Goal: Task Accomplishment & Management: Manage account settings

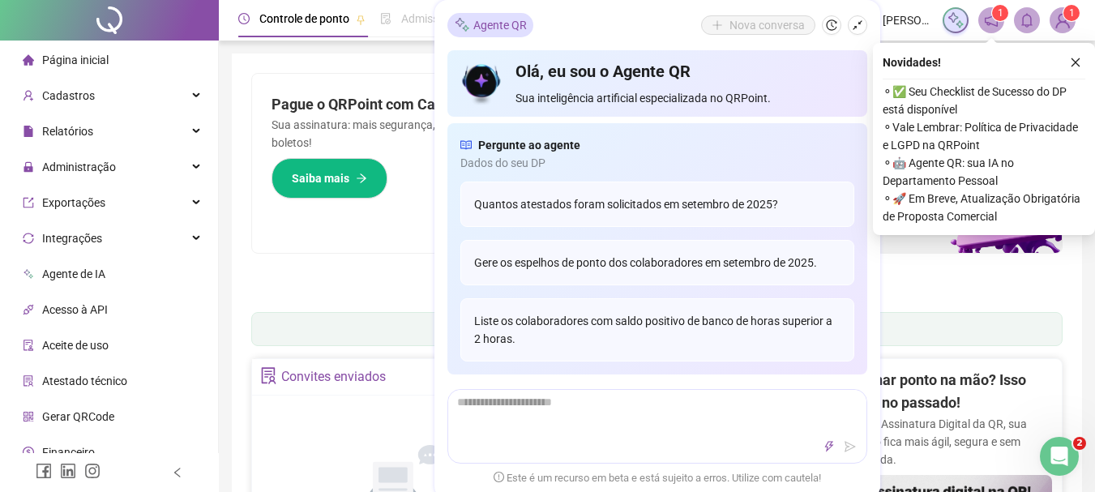
click at [322, 295] on div "Pague o QRPoint com Cartão de Crédito Sua assinatura: mais segurança, prática e…" at bounding box center [656, 186] width 811 height 227
click at [851, 20] on icon "shrink" at bounding box center [856, 24] width 11 height 11
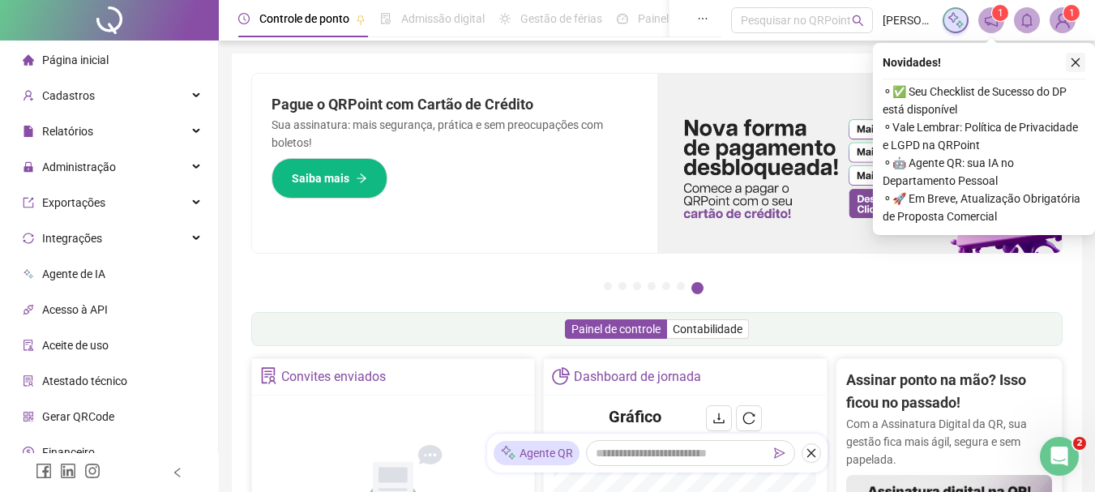
click at [1073, 62] on icon "close" at bounding box center [1074, 62] width 11 height 11
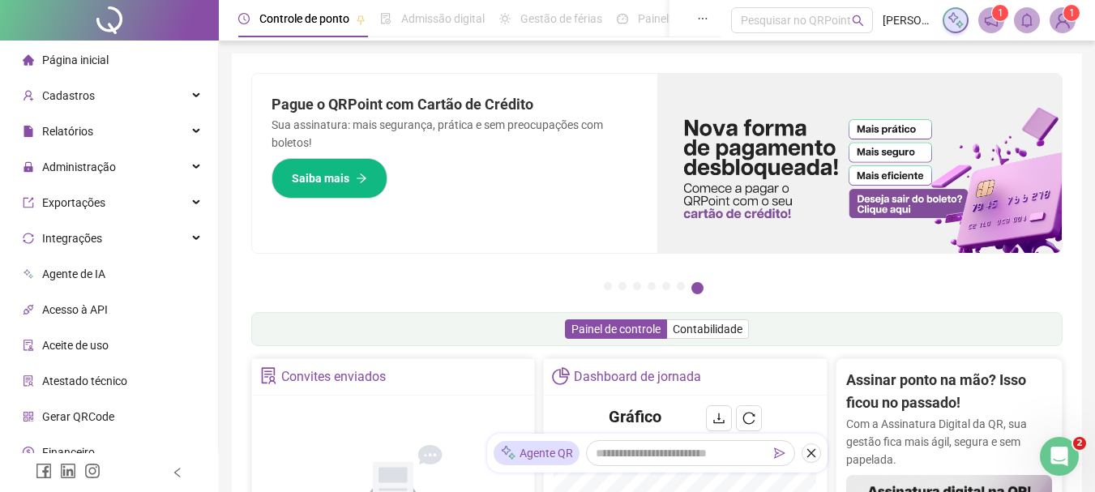
click at [985, 19] on icon "notification" at bounding box center [990, 20] width 13 height 13
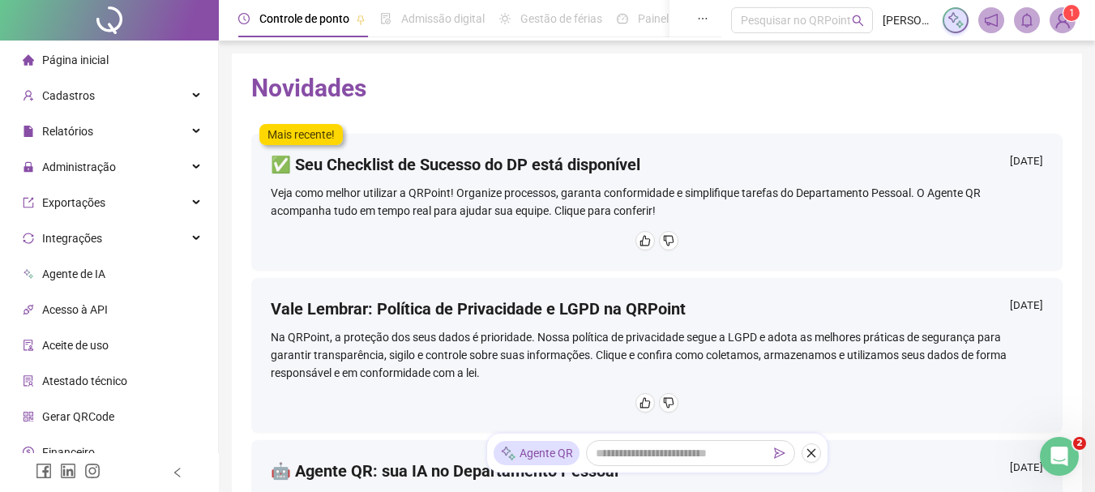
click at [1069, 23] on img at bounding box center [1062, 20] width 24 height 24
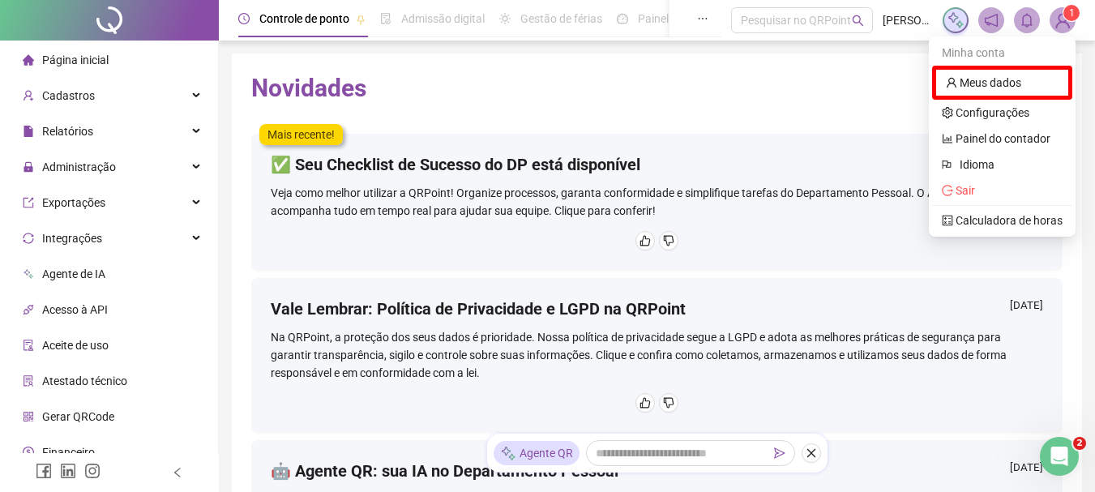
click at [589, 78] on h2 "Novidades" at bounding box center [656, 88] width 811 height 31
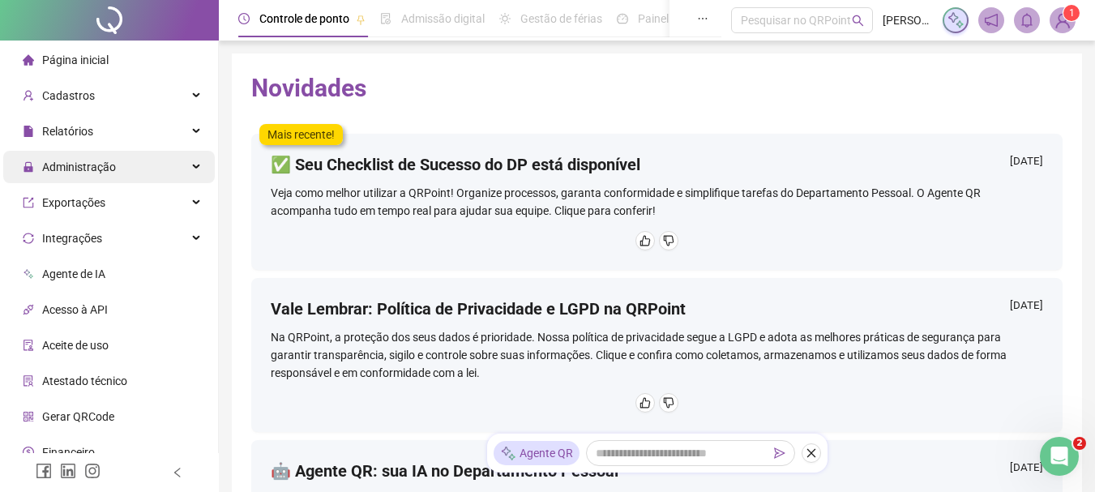
click at [84, 160] on span "Administração" at bounding box center [79, 166] width 74 height 13
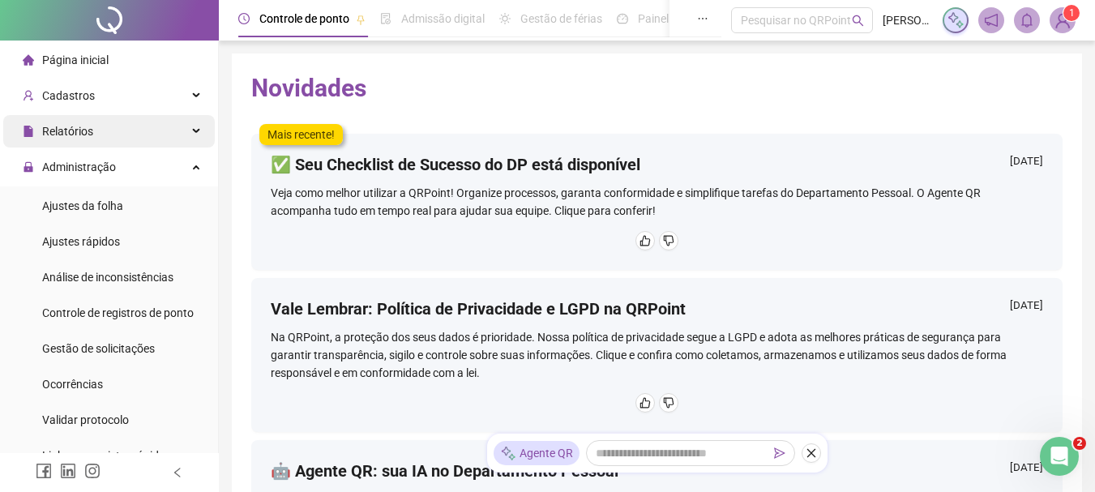
click at [96, 115] on div "Relatórios" at bounding box center [108, 131] width 211 height 32
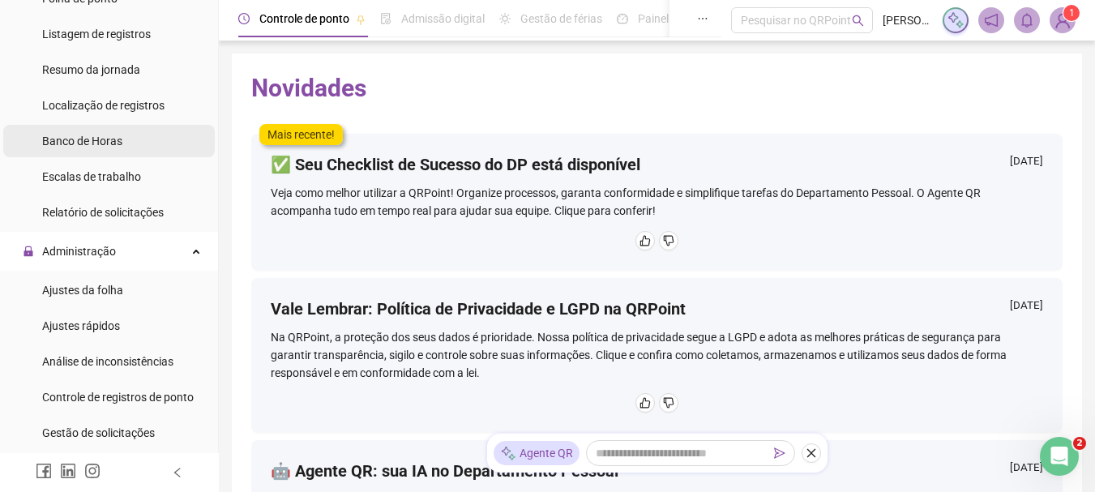
scroll to position [324, 0]
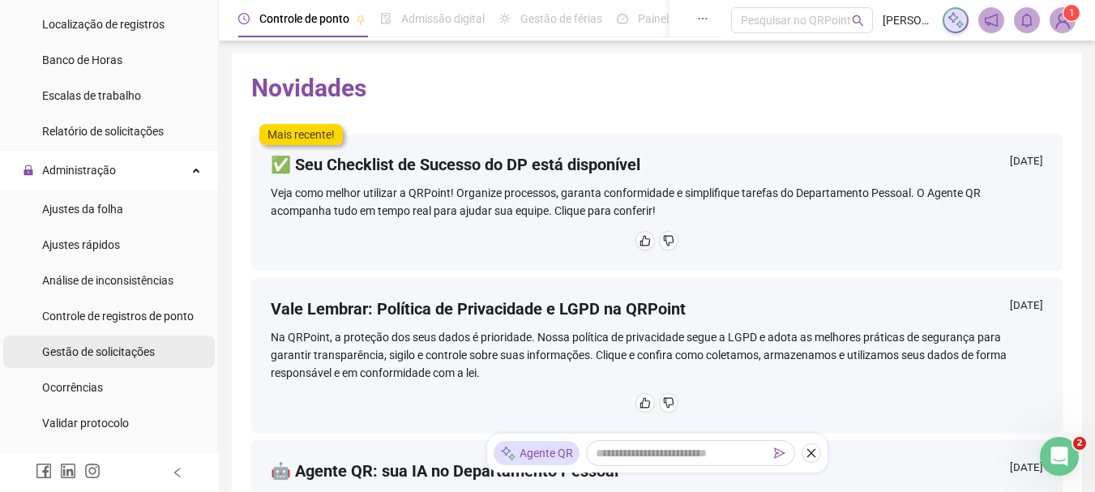
click at [96, 345] on span "Gestão de solicitações" at bounding box center [98, 351] width 113 height 13
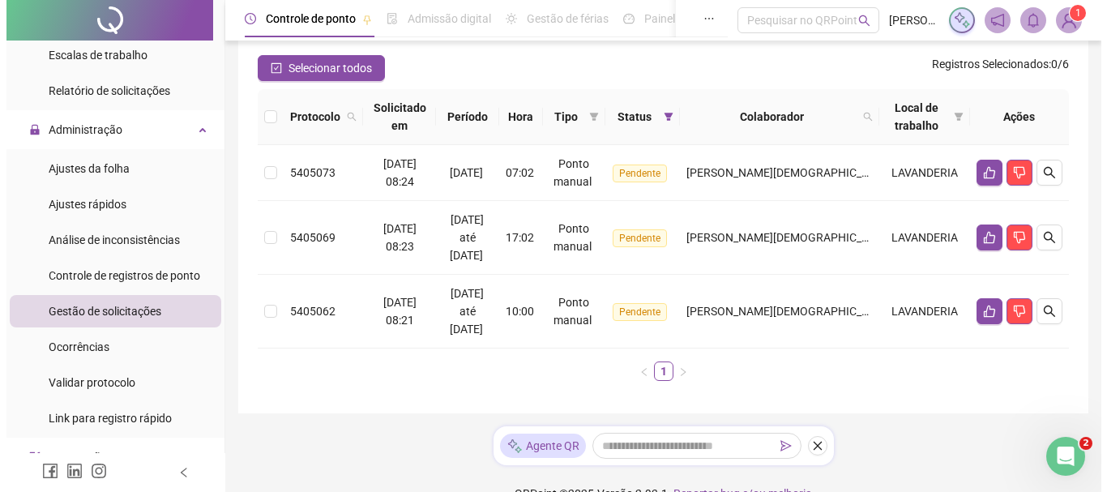
scroll to position [162, 0]
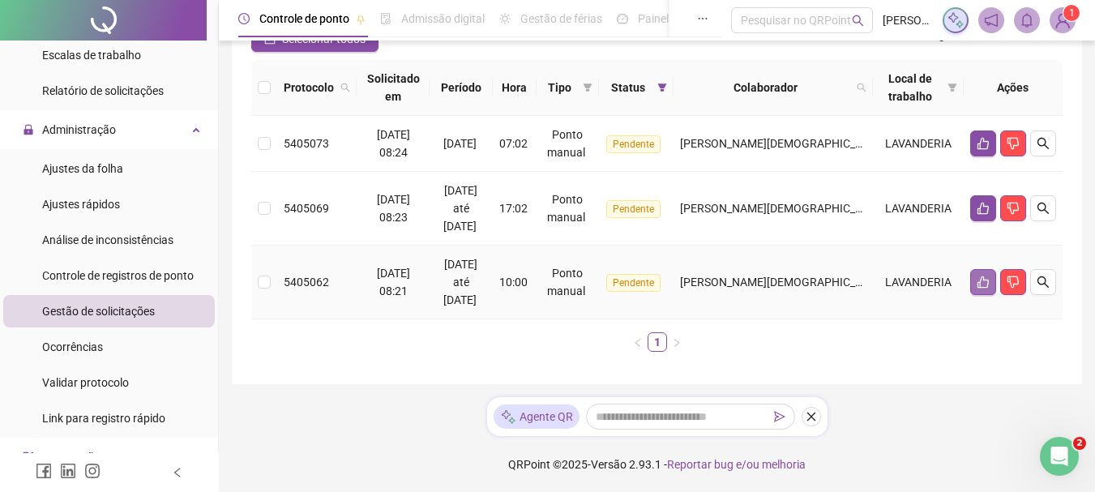
click at [984, 285] on icon "like" at bounding box center [982, 281] width 13 height 13
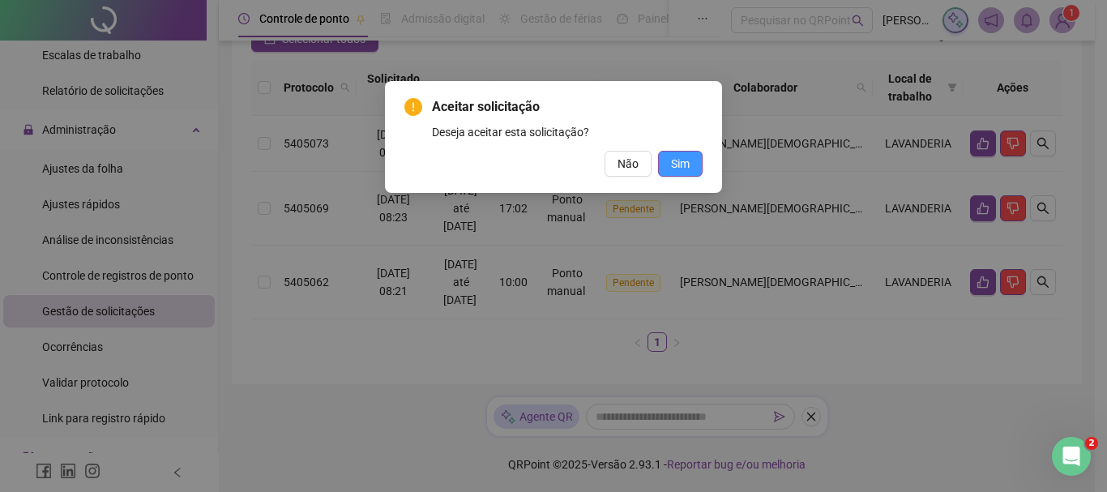
click at [680, 171] on span "Sim" at bounding box center [680, 164] width 19 height 18
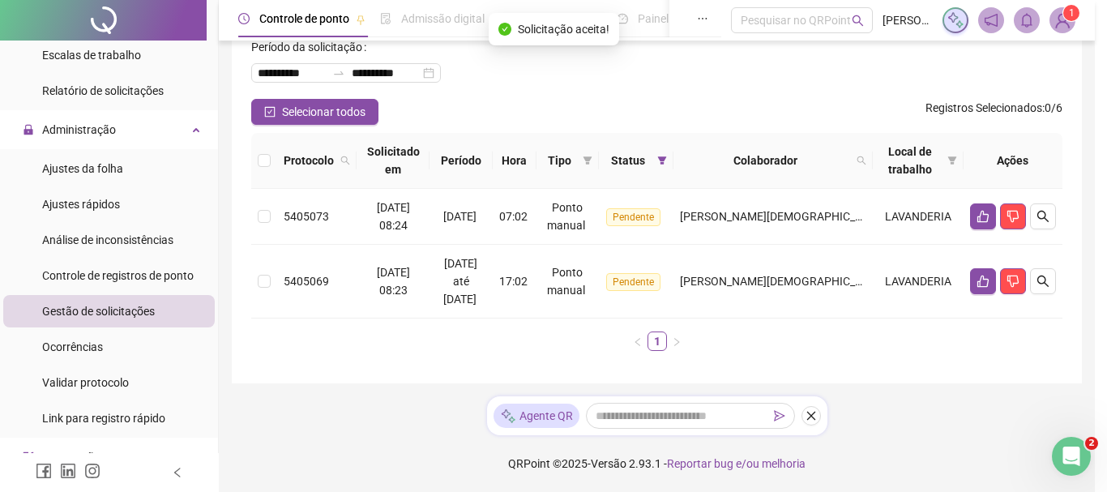
scroll to position [89, 0]
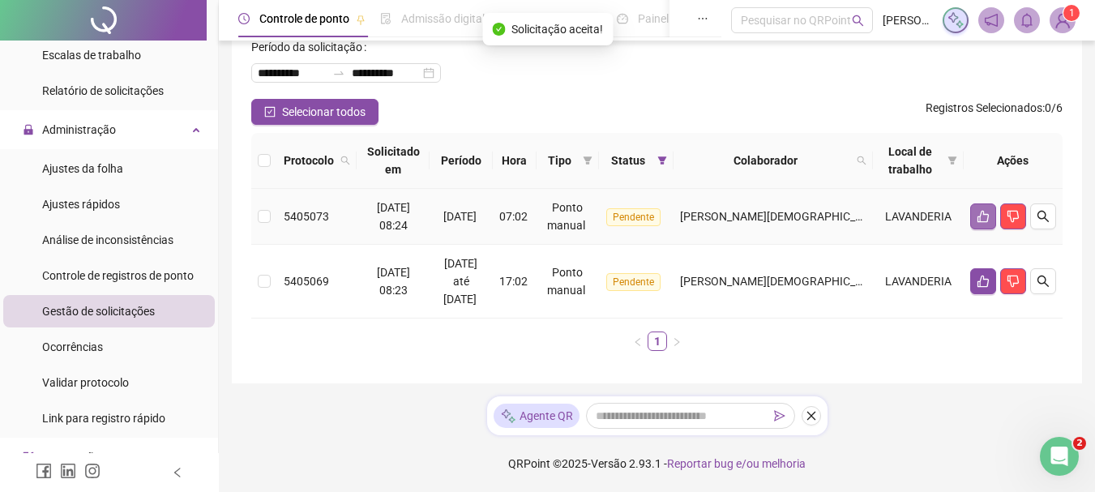
click at [980, 228] on button "button" at bounding box center [983, 216] width 26 height 26
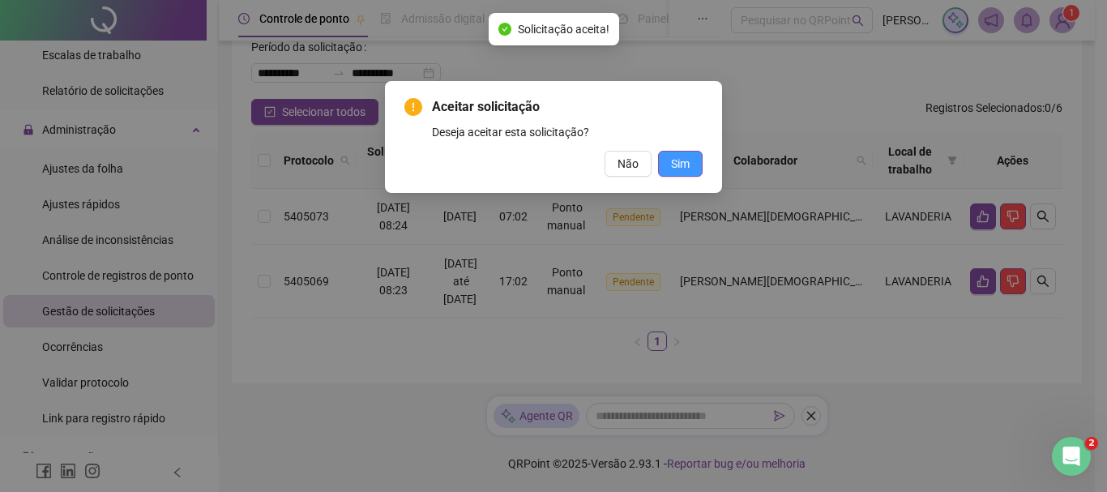
click at [689, 167] on button "Sim" at bounding box center [680, 164] width 45 height 26
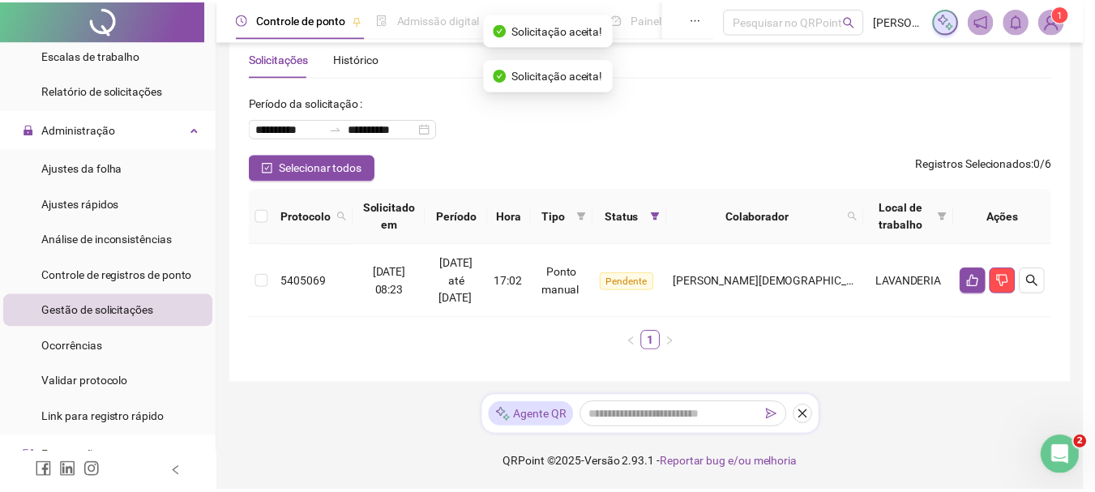
scroll to position [33, 0]
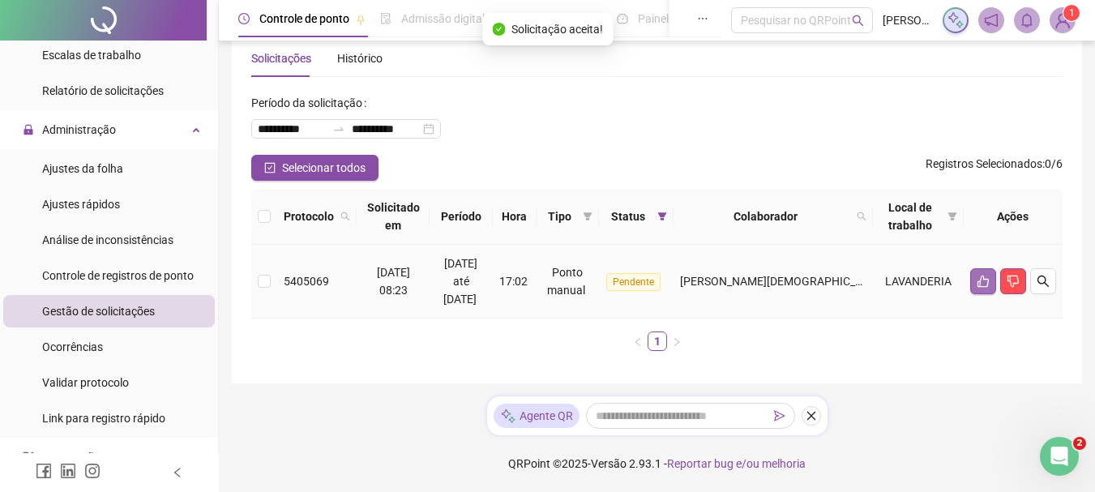
click at [982, 276] on icon "like" at bounding box center [982, 281] width 13 height 13
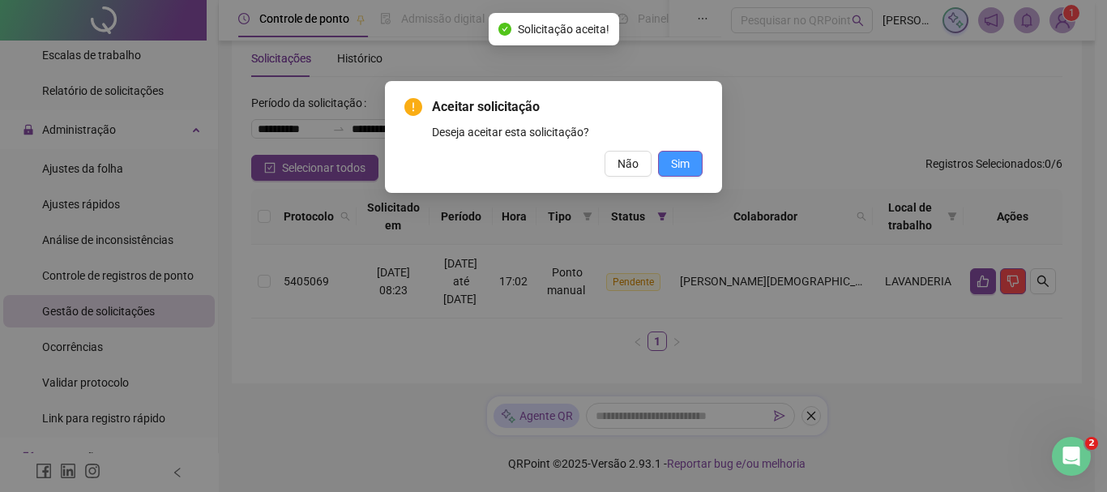
click at [685, 169] on span "Sim" at bounding box center [680, 164] width 19 height 18
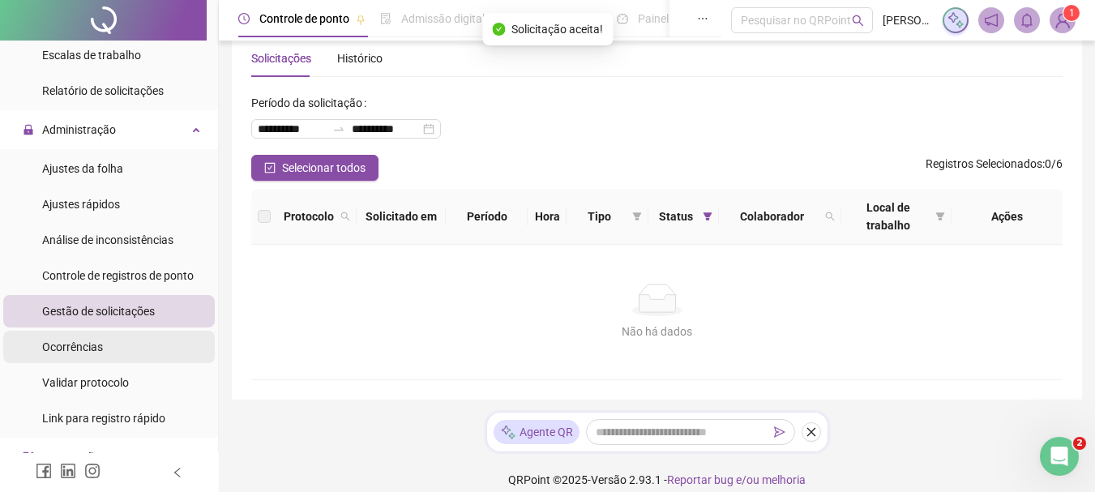
click at [70, 344] on span "Ocorrências" at bounding box center [72, 346] width 61 height 13
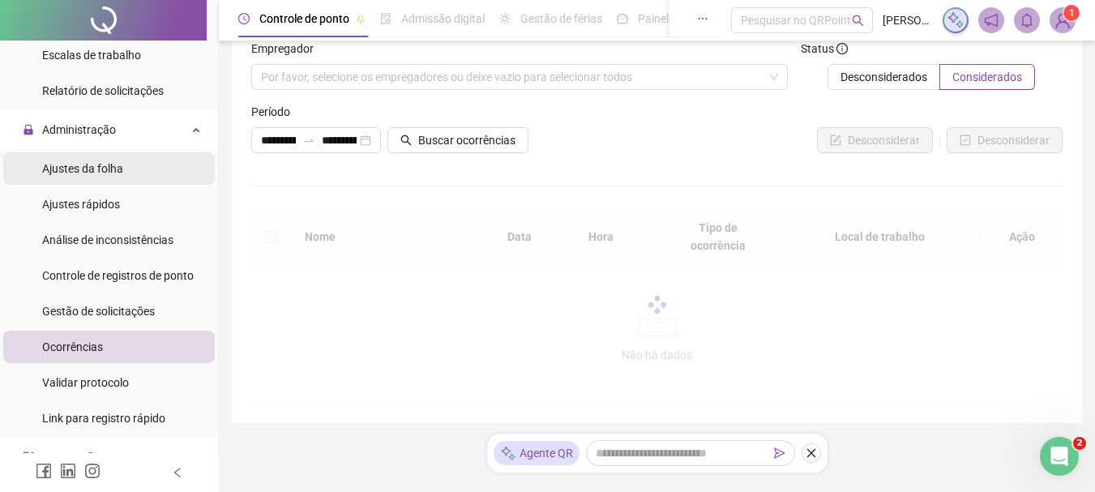
click at [97, 173] on span "Ajustes da folha" at bounding box center [82, 168] width 81 height 13
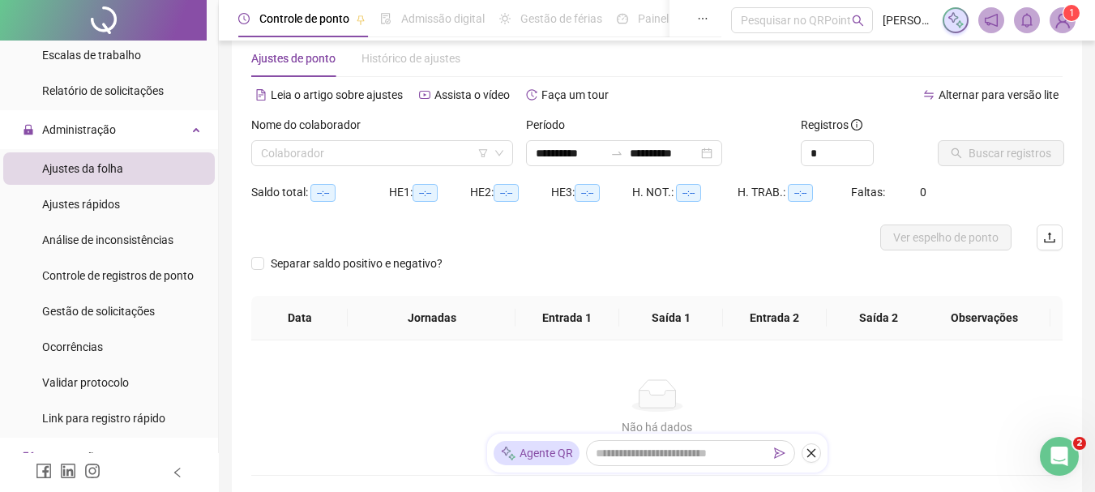
type input "**********"
click at [361, 158] on input "search" at bounding box center [375, 153] width 228 height 24
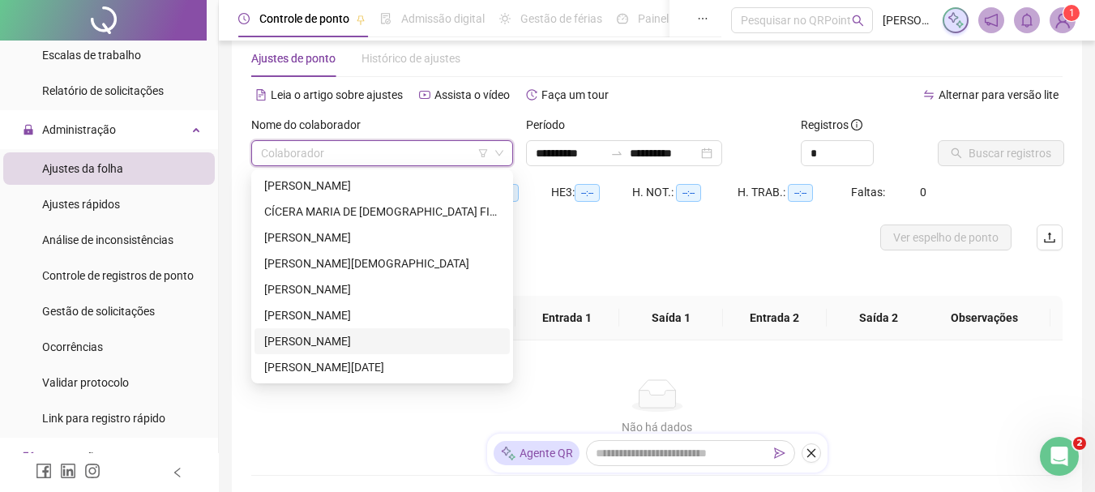
click at [327, 341] on div "[PERSON_NAME]" at bounding box center [382, 341] width 236 height 18
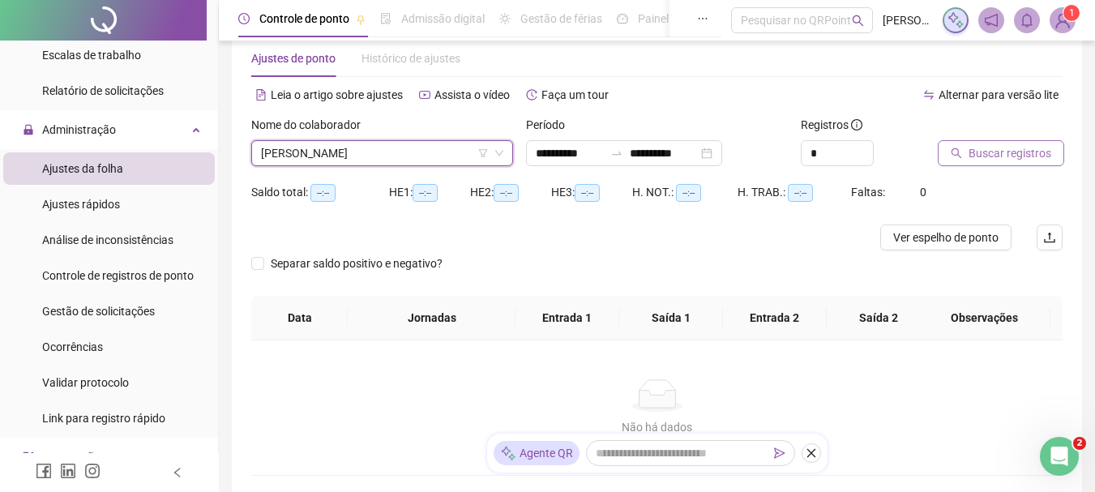
click at [1005, 156] on span "Buscar registros" at bounding box center [1009, 153] width 83 height 18
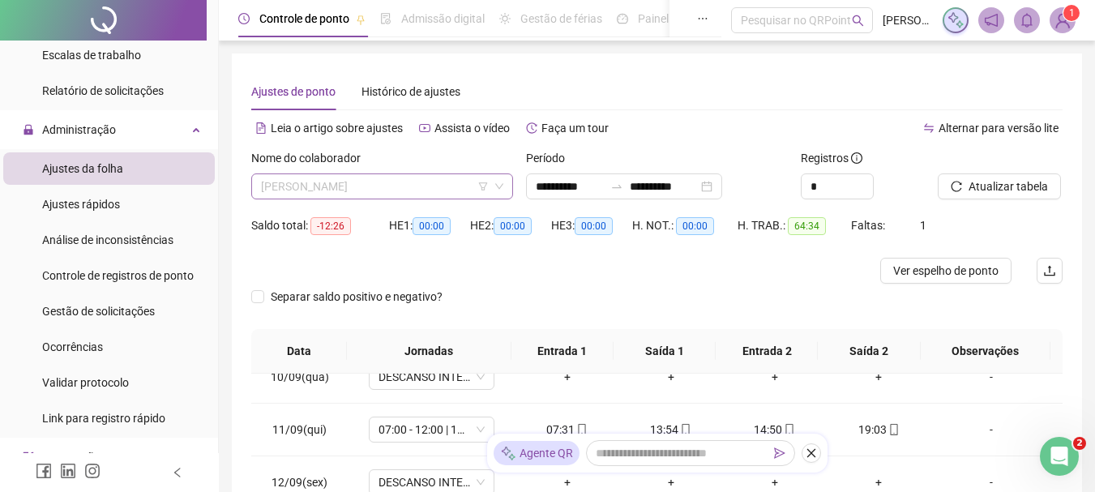
click at [411, 185] on span "[PERSON_NAME]" at bounding box center [382, 186] width 242 height 24
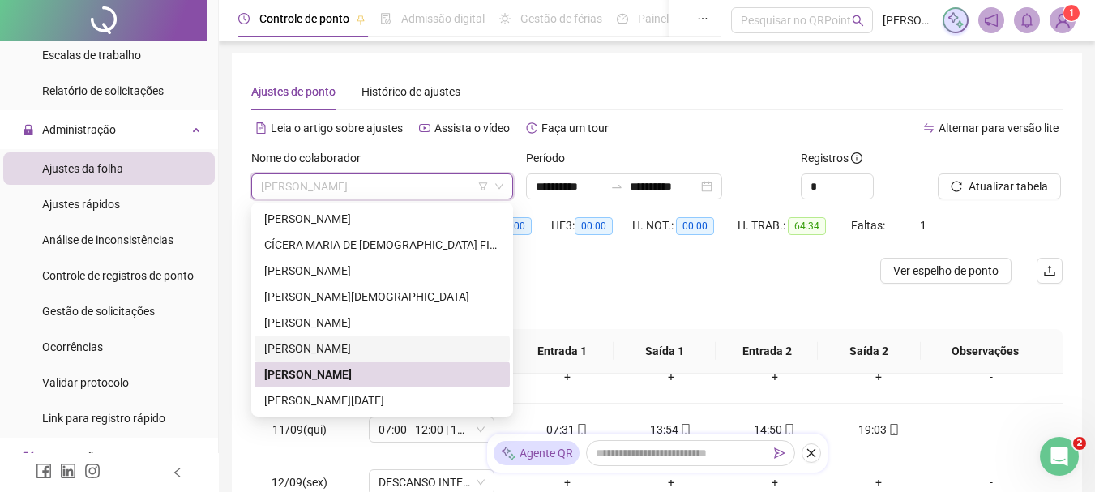
click at [408, 350] on div "[PERSON_NAME]" at bounding box center [382, 348] width 236 height 18
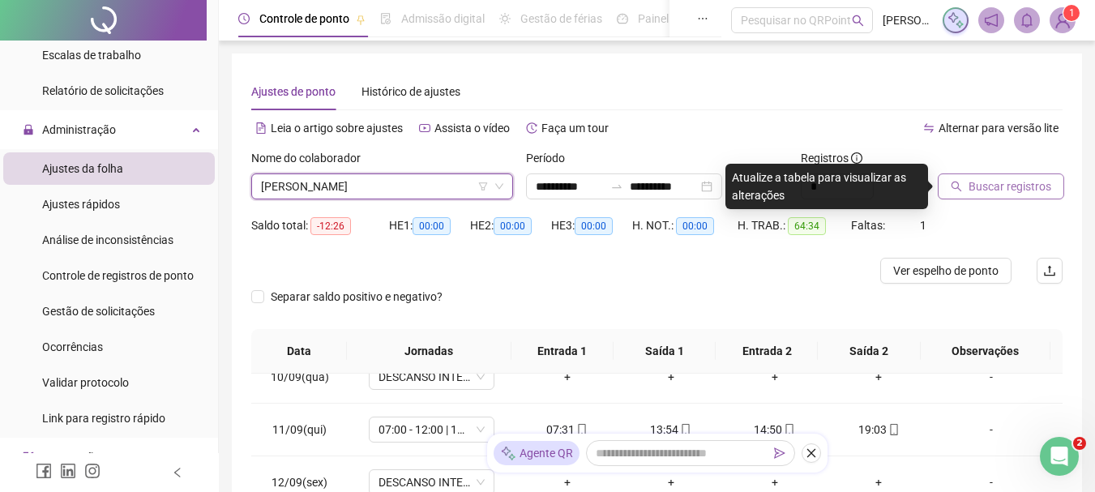
click at [992, 188] on span "Buscar registros" at bounding box center [1009, 186] width 83 height 18
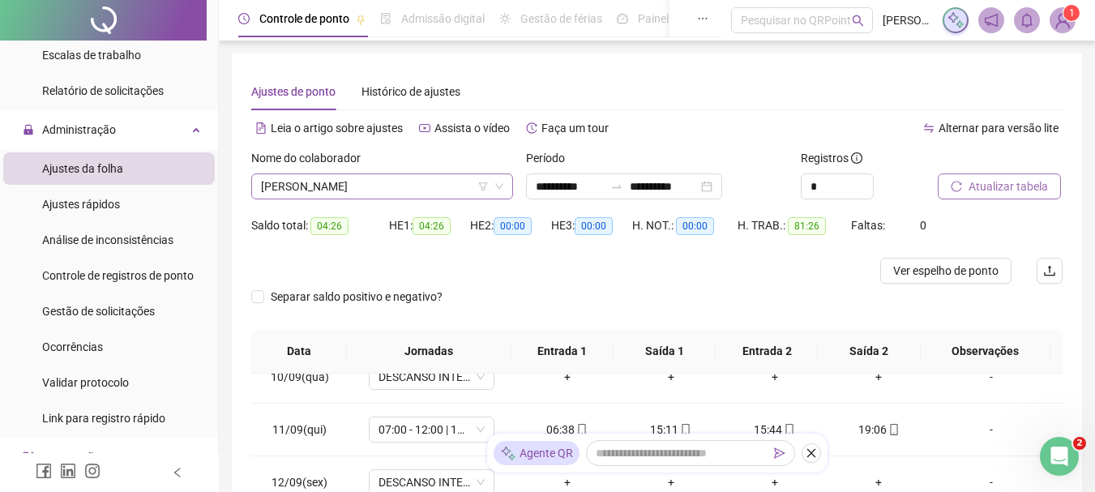
click at [399, 190] on span "[PERSON_NAME]" at bounding box center [382, 186] width 242 height 24
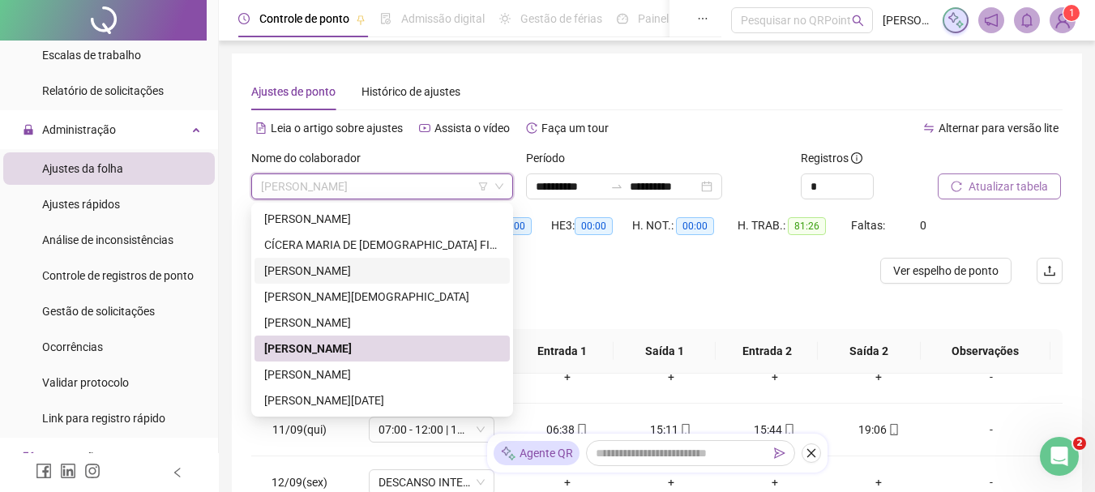
click at [390, 277] on div "[PERSON_NAME]" at bounding box center [382, 271] width 236 height 18
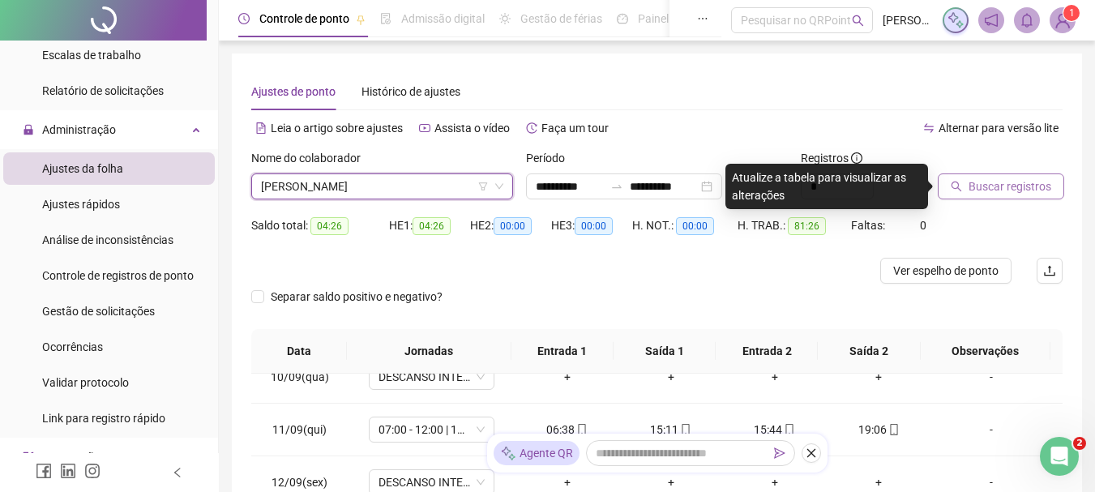
click at [1022, 194] on span "Buscar registros" at bounding box center [1009, 186] width 83 height 18
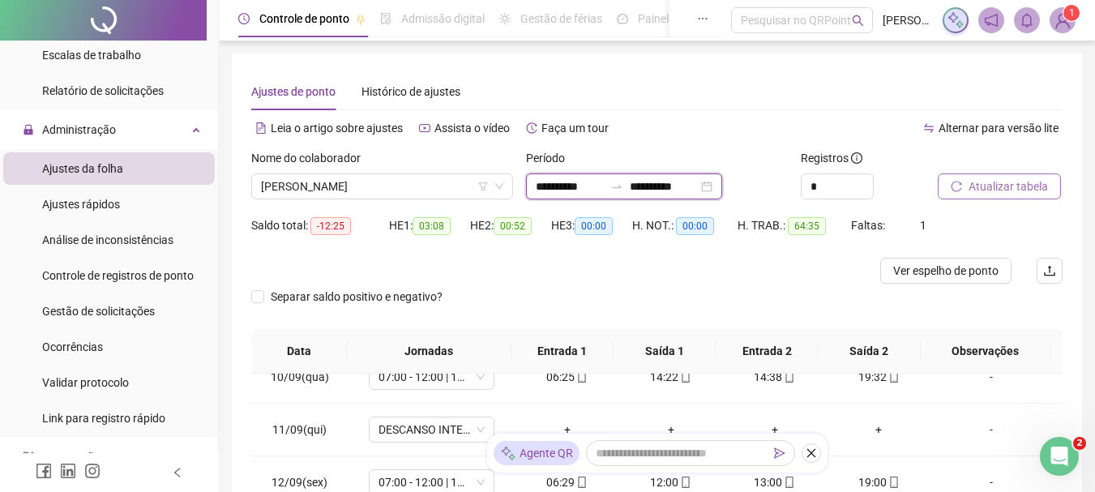
click at [547, 191] on input "**********" at bounding box center [570, 186] width 68 height 18
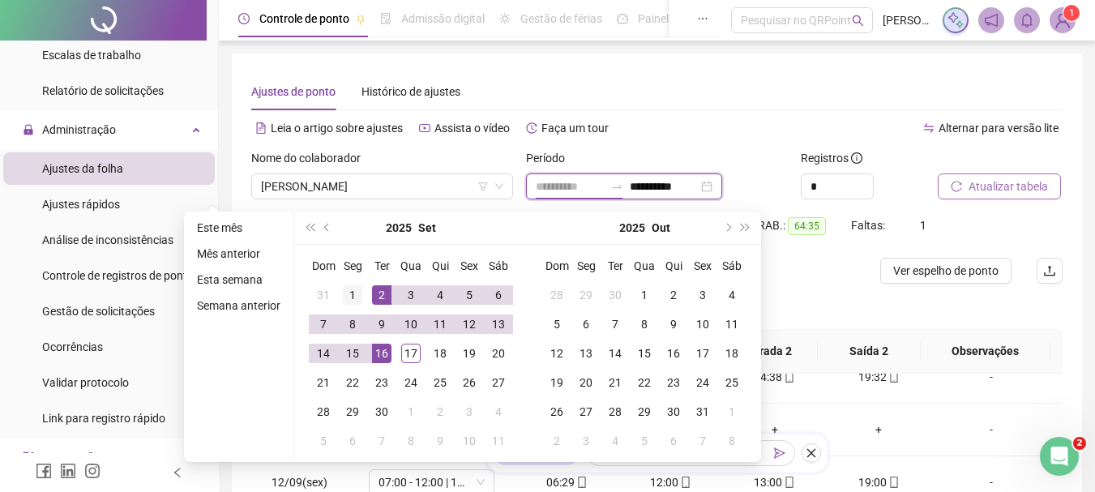
type input "**********"
click at [354, 285] on div "1" at bounding box center [352, 294] width 19 height 19
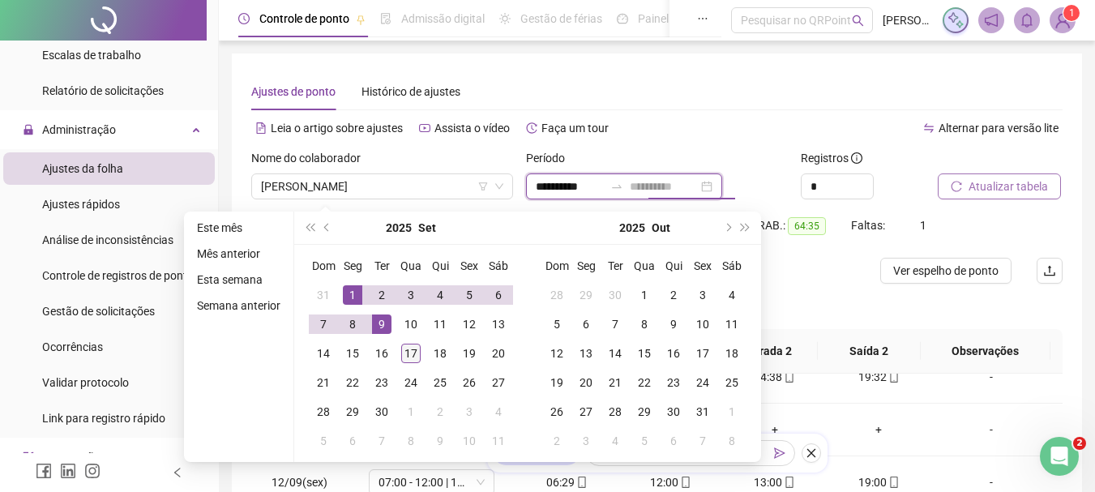
type input "**********"
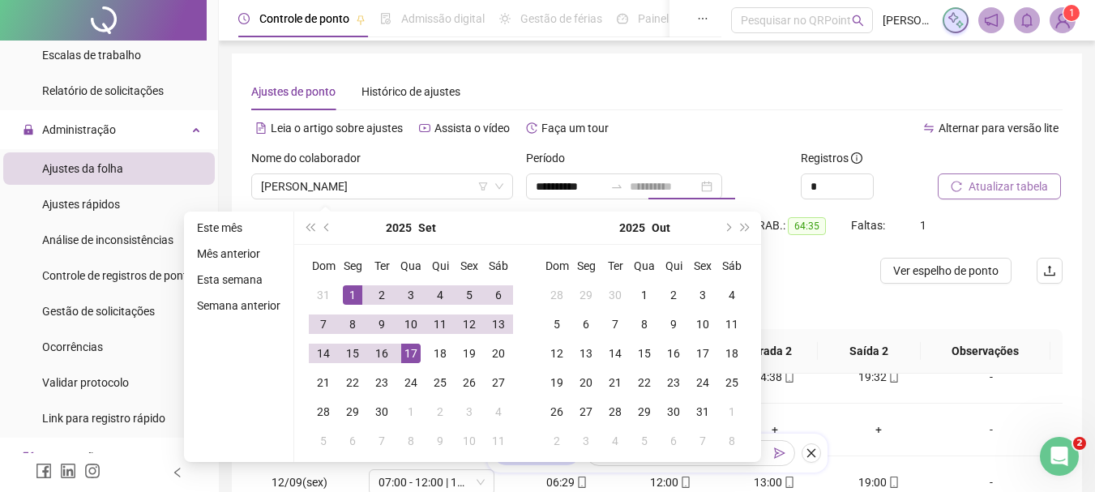
click at [408, 348] on div "17" at bounding box center [410, 353] width 19 height 19
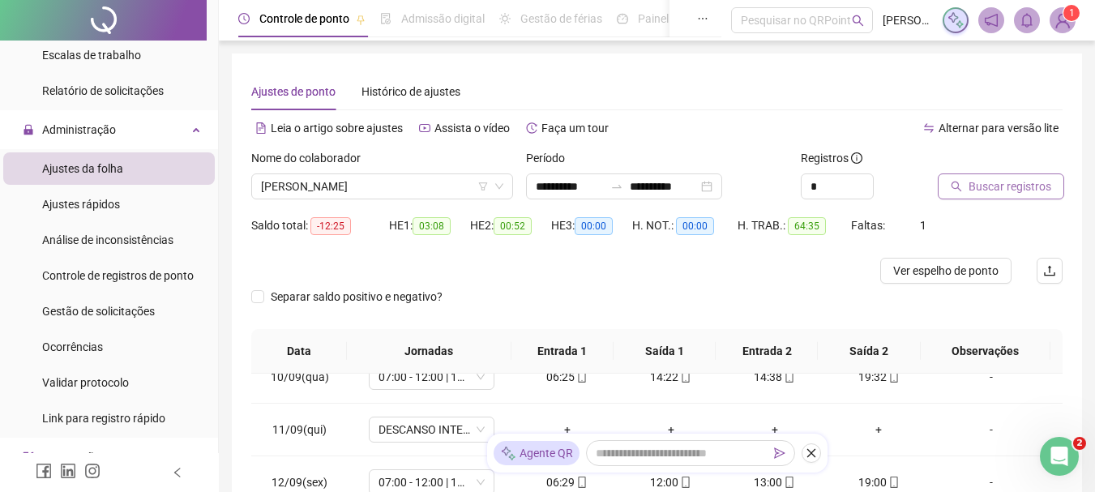
click at [1014, 187] on span "Buscar registros" at bounding box center [1009, 186] width 83 height 18
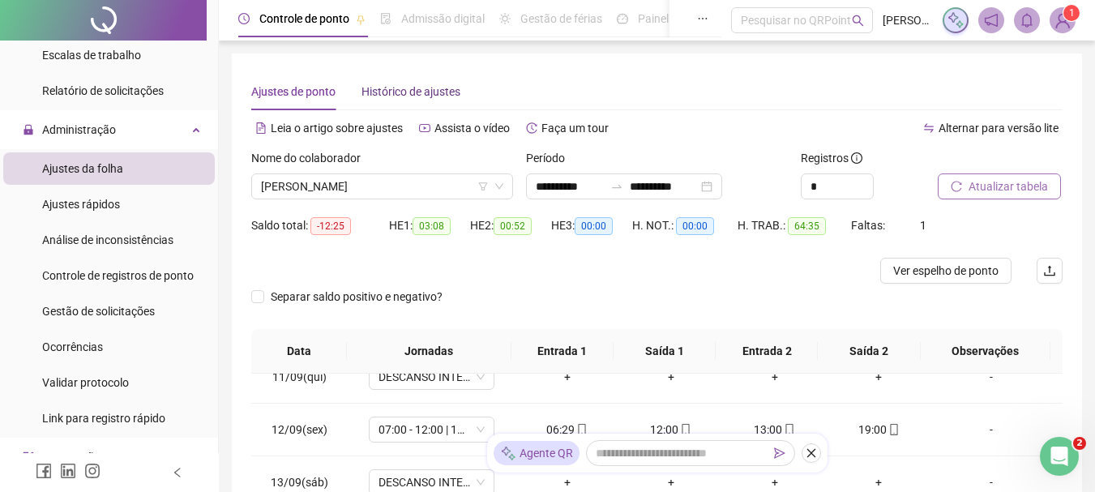
click at [399, 96] on span "Histórico de ajustes" at bounding box center [410, 91] width 99 height 13
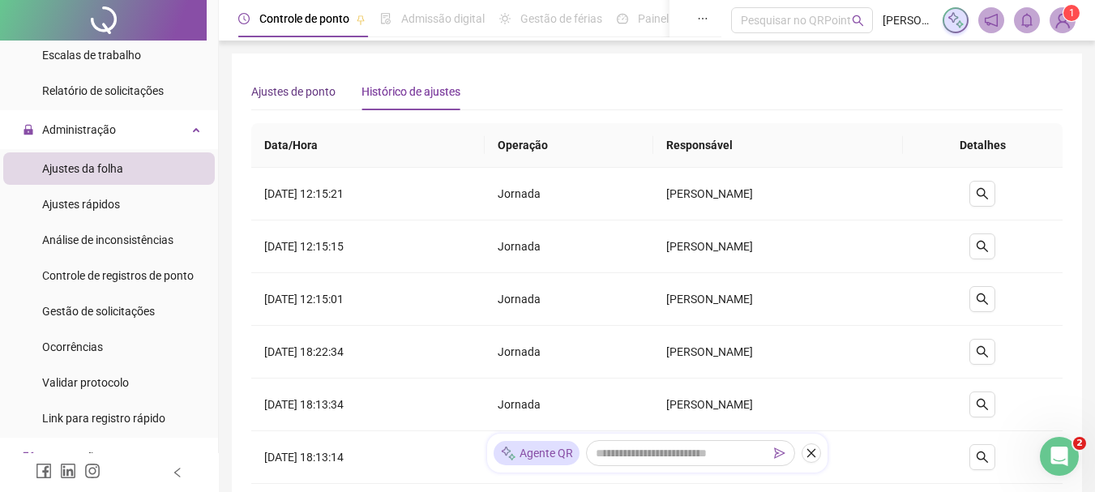
click at [295, 92] on span "Ajustes de ponto" at bounding box center [293, 91] width 84 height 13
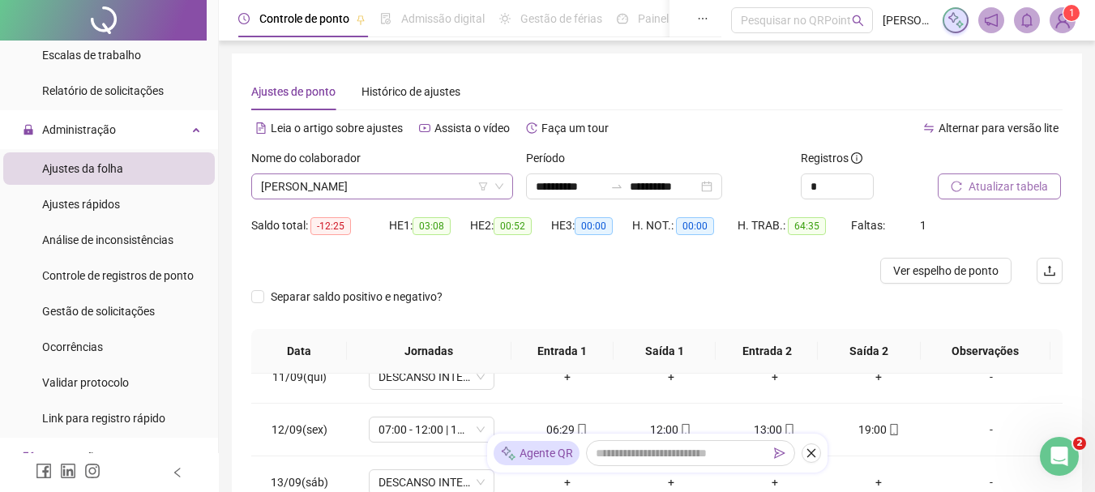
click at [377, 192] on span "[PERSON_NAME]" at bounding box center [382, 186] width 242 height 24
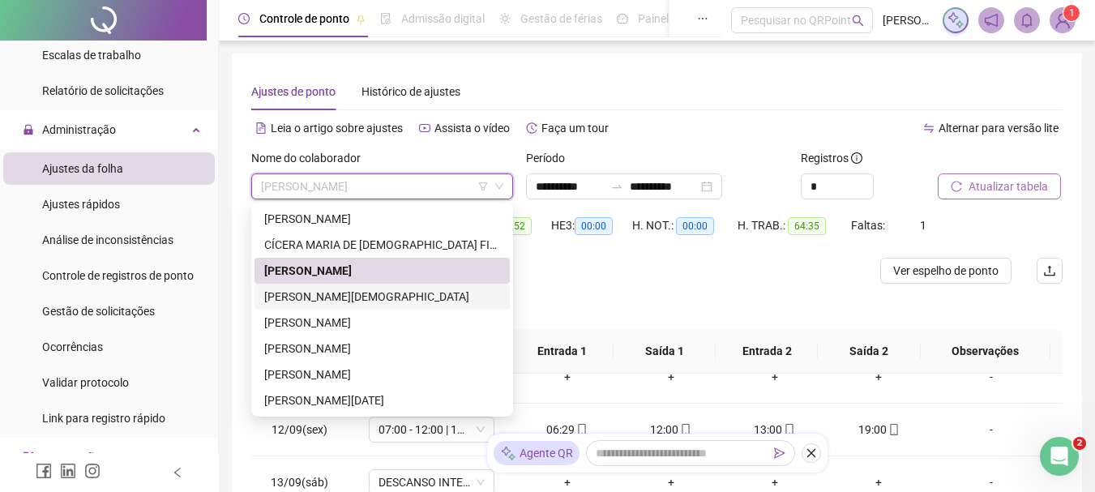
click at [375, 295] on div "[PERSON_NAME][DEMOGRAPHIC_DATA]" at bounding box center [382, 297] width 236 height 18
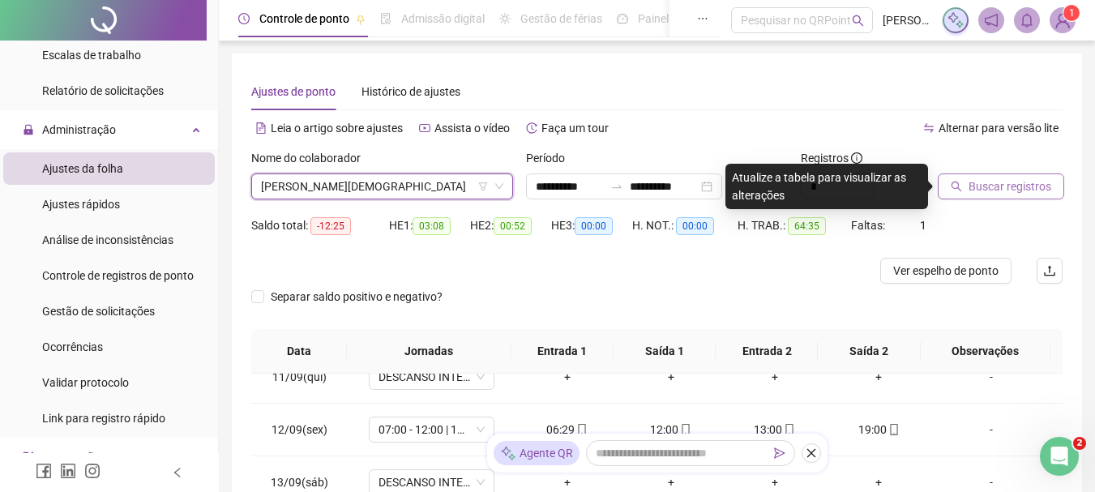
click at [1012, 188] on span "Buscar registros" at bounding box center [1009, 186] width 83 height 18
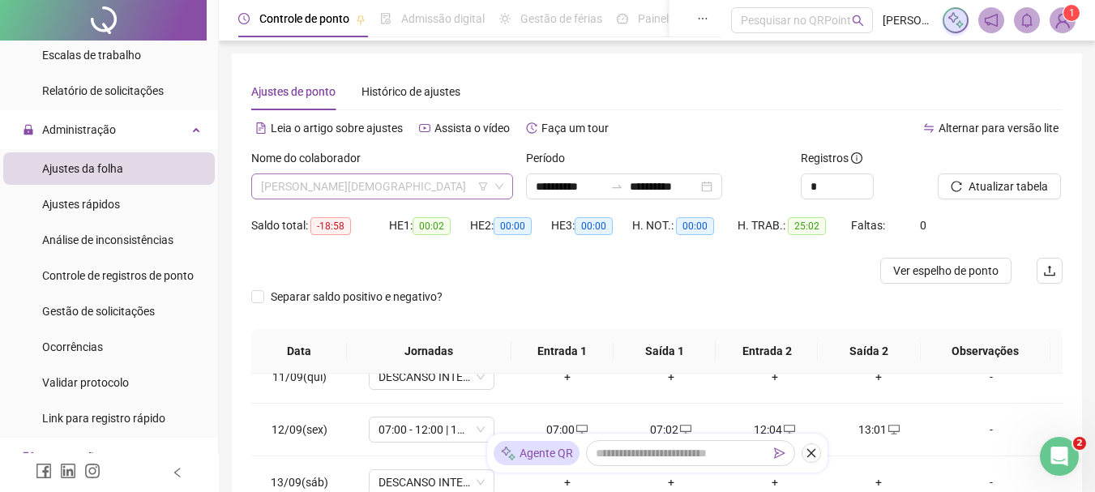
click at [314, 181] on span "[PERSON_NAME][DEMOGRAPHIC_DATA]" at bounding box center [382, 186] width 242 height 24
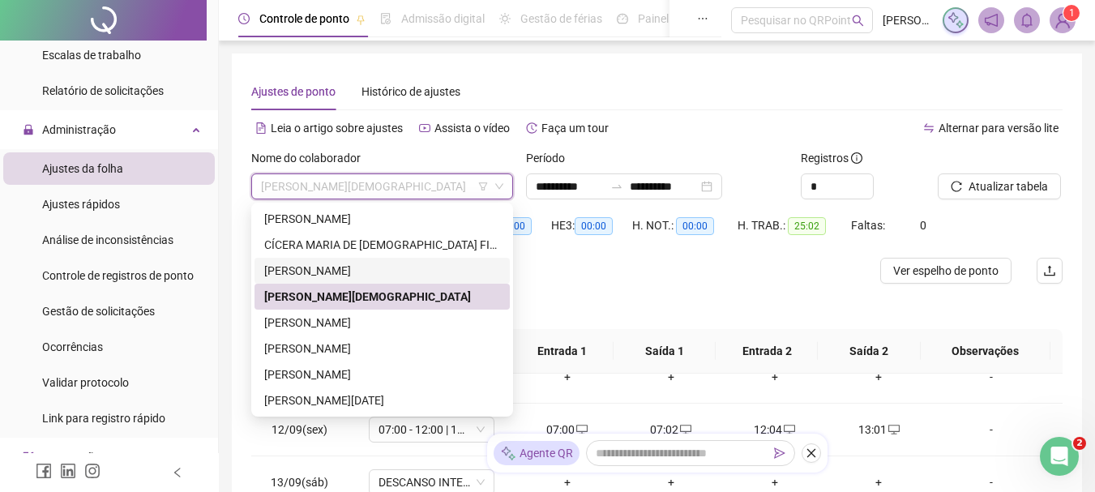
click at [310, 270] on div "[PERSON_NAME]" at bounding box center [382, 271] width 236 height 18
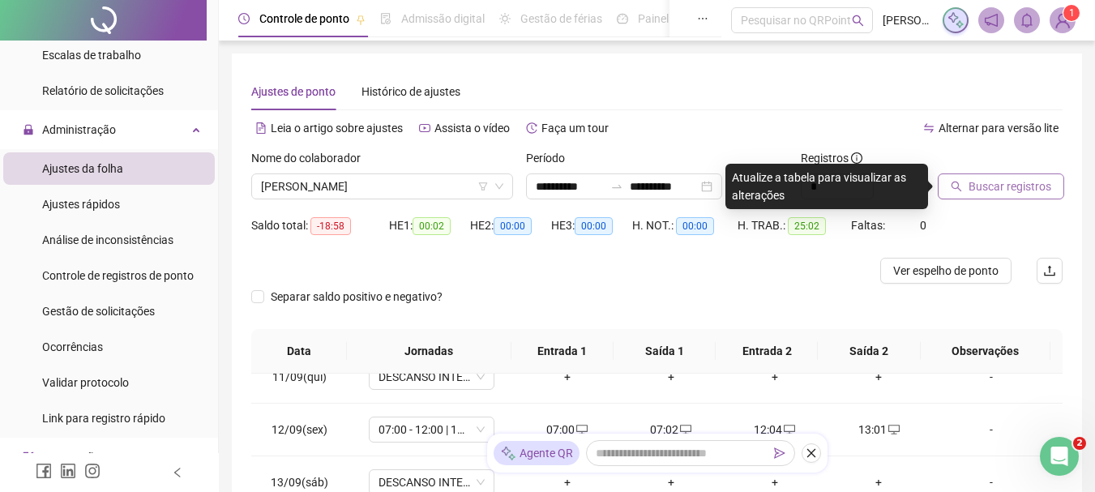
click at [994, 194] on span "Buscar registros" at bounding box center [1009, 186] width 83 height 18
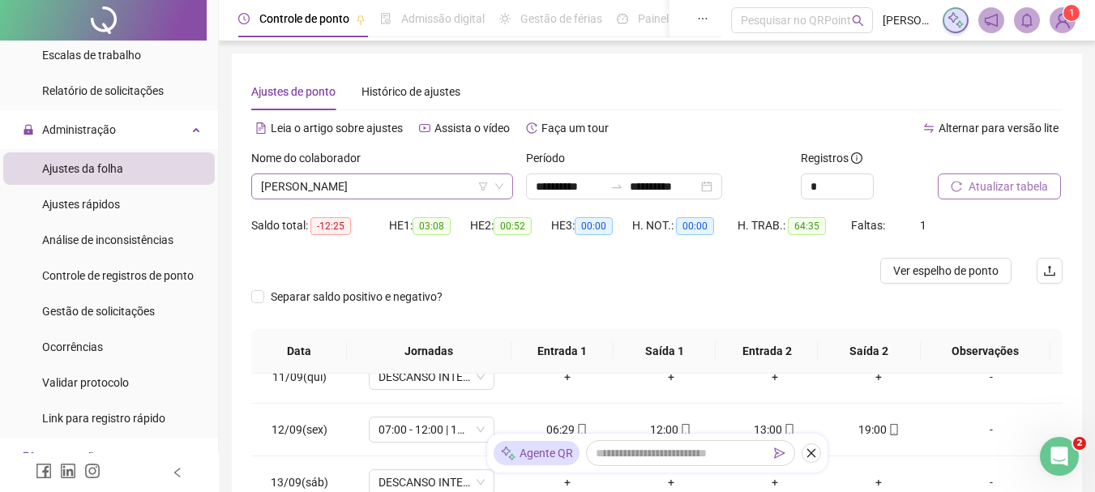
click at [330, 190] on span "[PERSON_NAME]" at bounding box center [382, 186] width 242 height 24
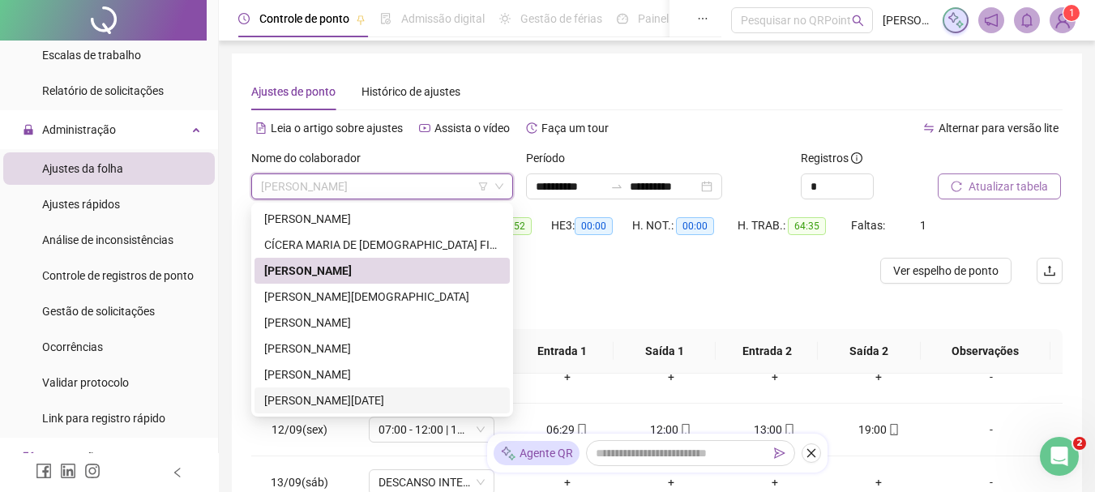
click at [310, 402] on div "[PERSON_NAME][DATE]" at bounding box center [382, 400] width 236 height 18
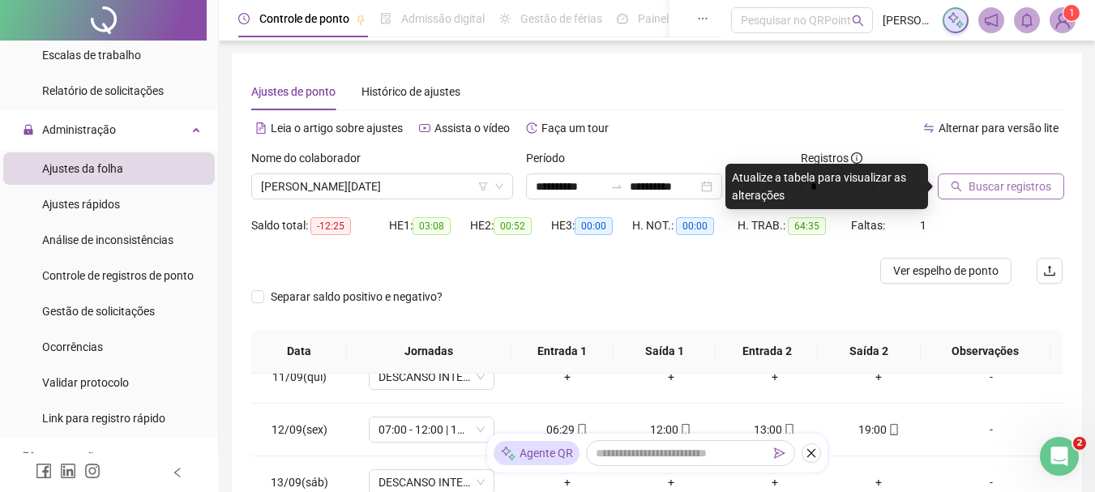
click at [1014, 185] on span "Buscar registros" at bounding box center [1009, 186] width 83 height 18
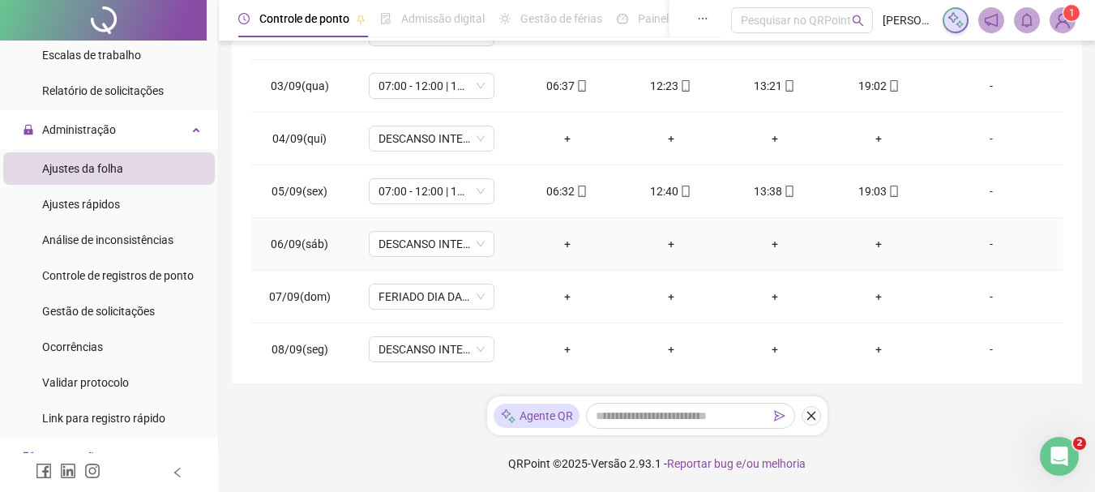
scroll to position [144, 0]
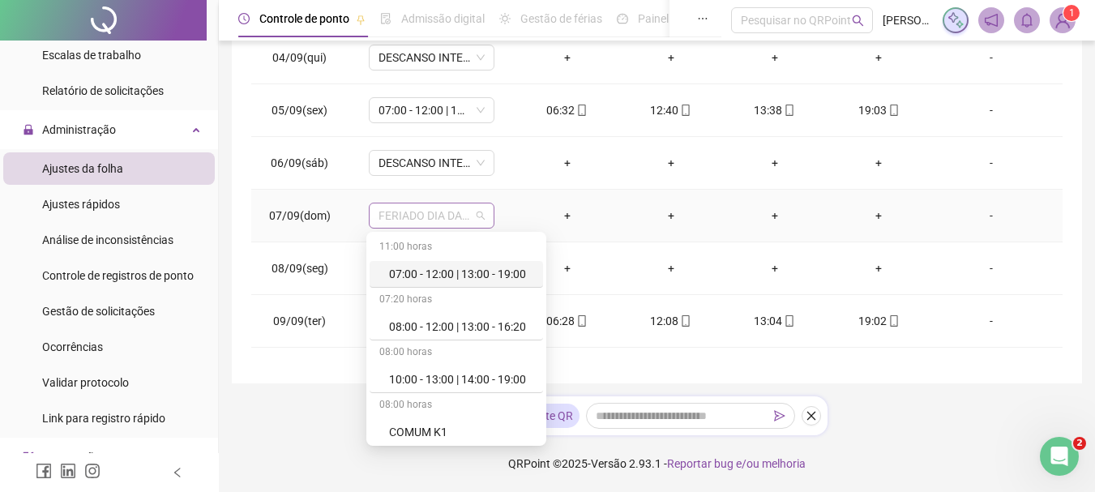
click at [416, 207] on span "FERIADO DIA DA INDEPENDÊNCIA" at bounding box center [431, 215] width 106 height 24
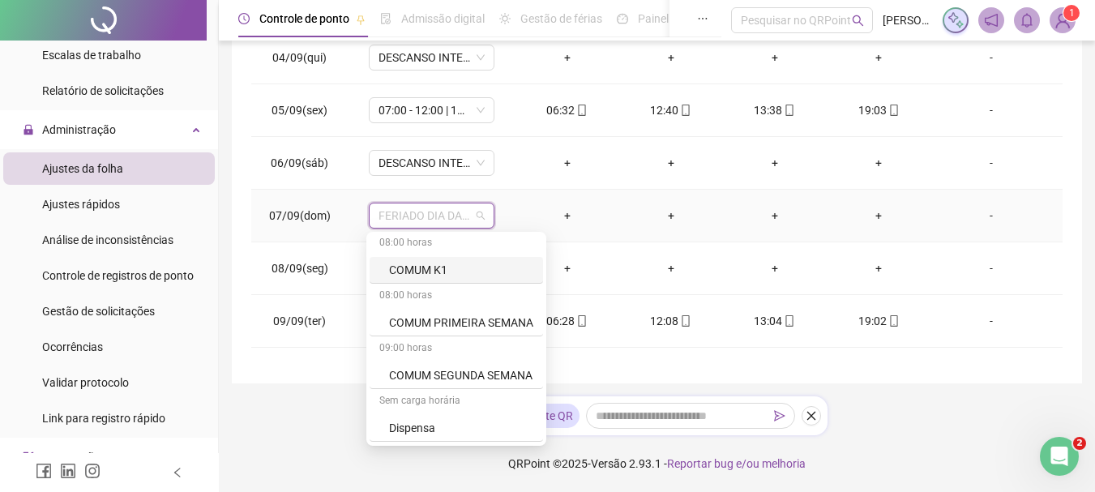
scroll to position [243, 0]
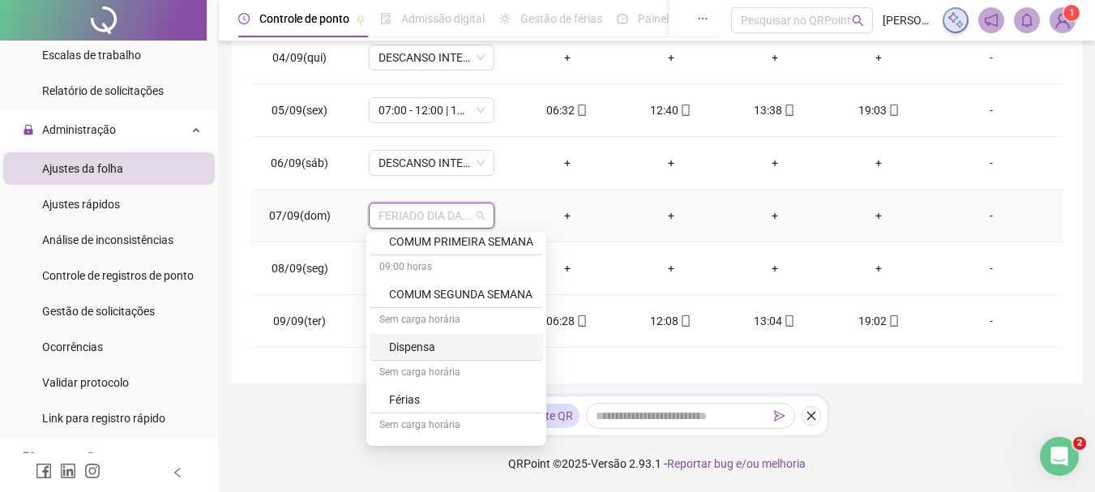
click at [446, 346] on div "Dispensa" at bounding box center [461, 347] width 144 height 18
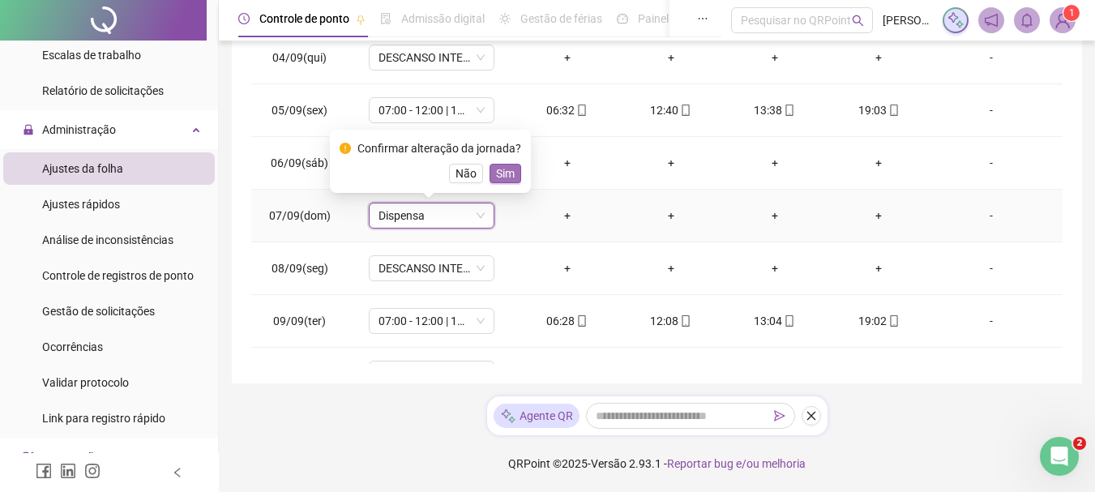
click at [513, 166] on button "Sim" at bounding box center [505, 173] width 32 height 19
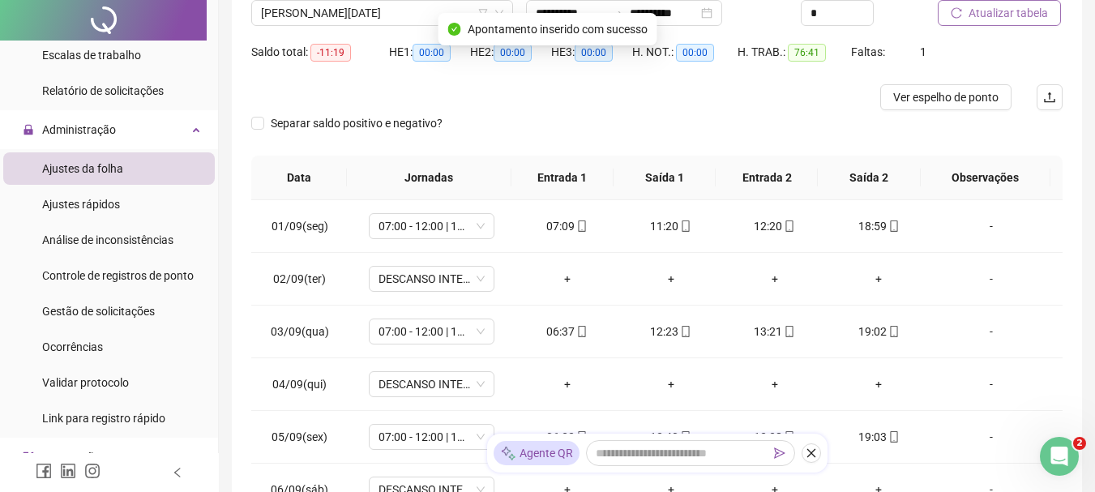
scroll to position [0, 0]
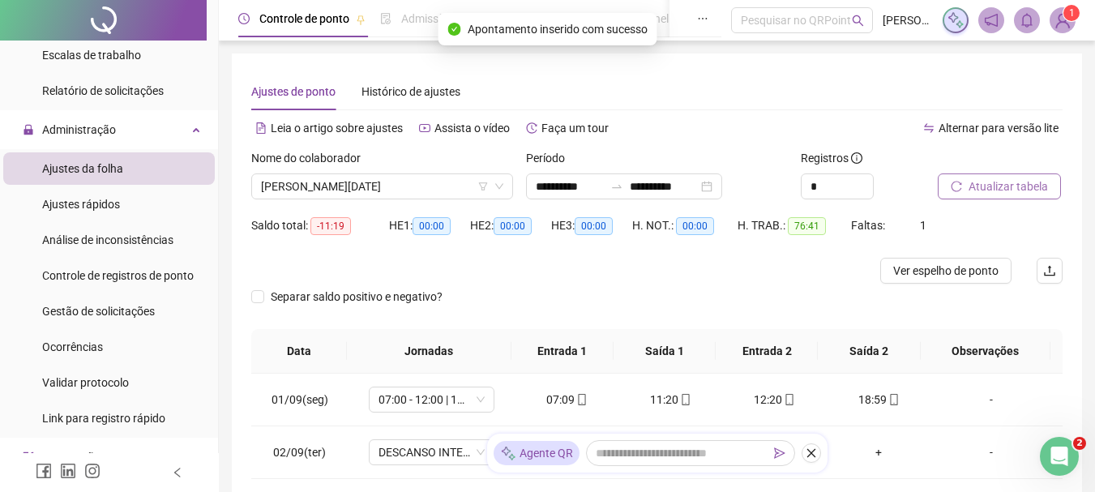
click at [997, 188] on span "Atualizar tabela" at bounding box center [1007, 186] width 79 height 18
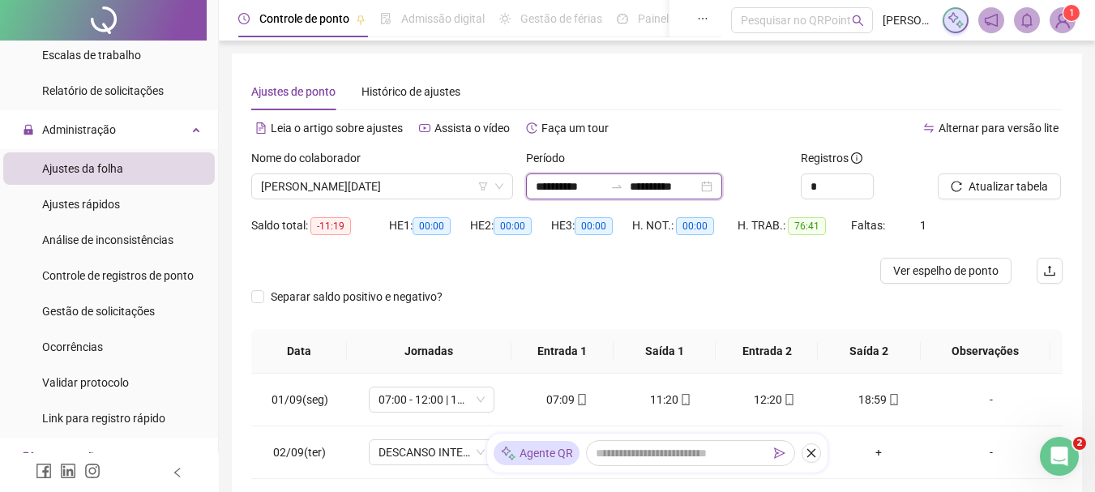
click at [554, 189] on input "**********" at bounding box center [570, 186] width 68 height 18
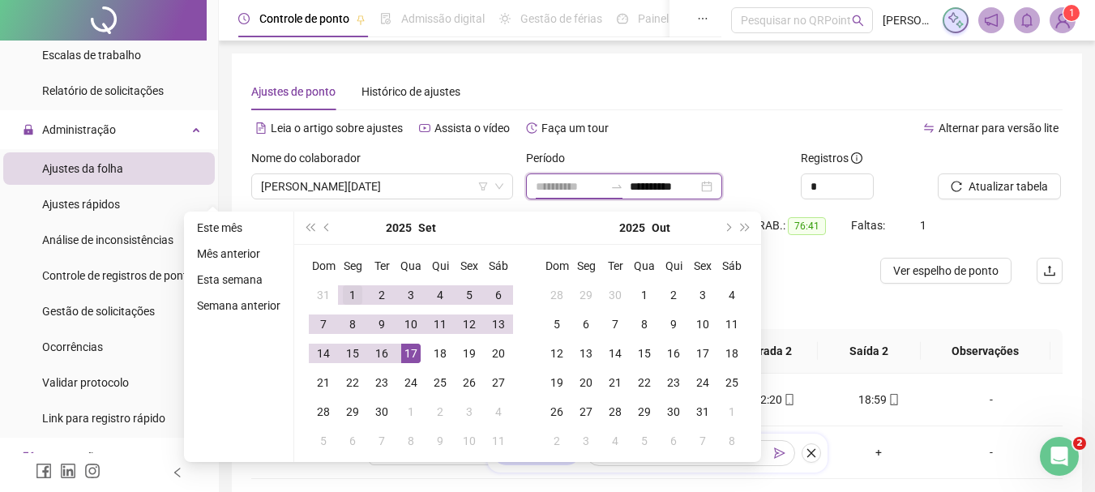
type input "**********"
click at [344, 292] on div "1" at bounding box center [352, 294] width 19 height 19
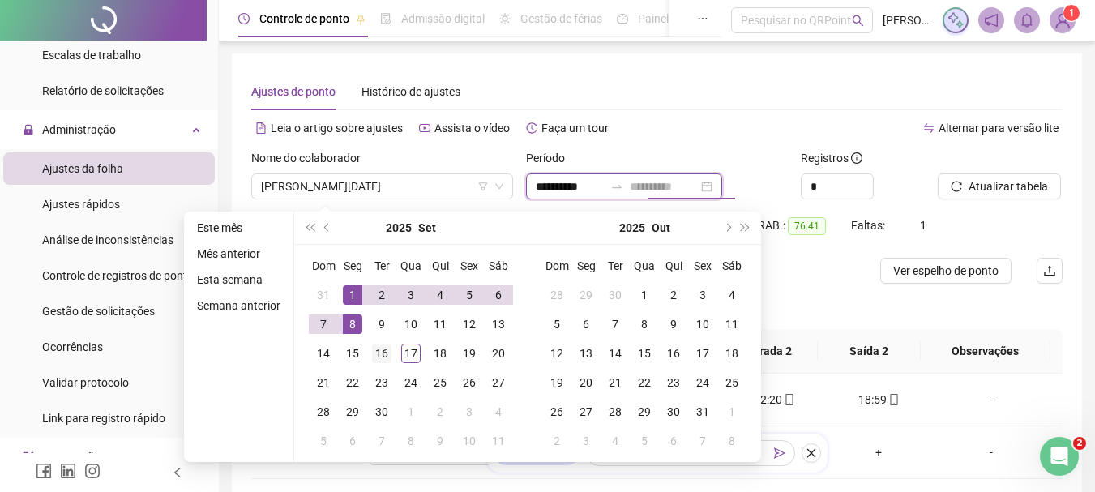
type input "**********"
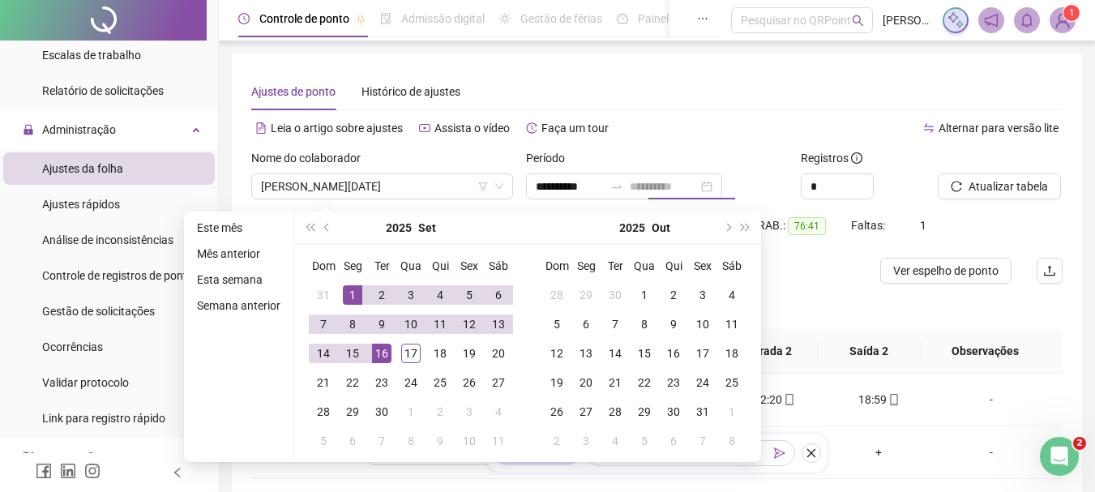
click at [382, 355] on div "16" at bounding box center [381, 353] width 19 height 19
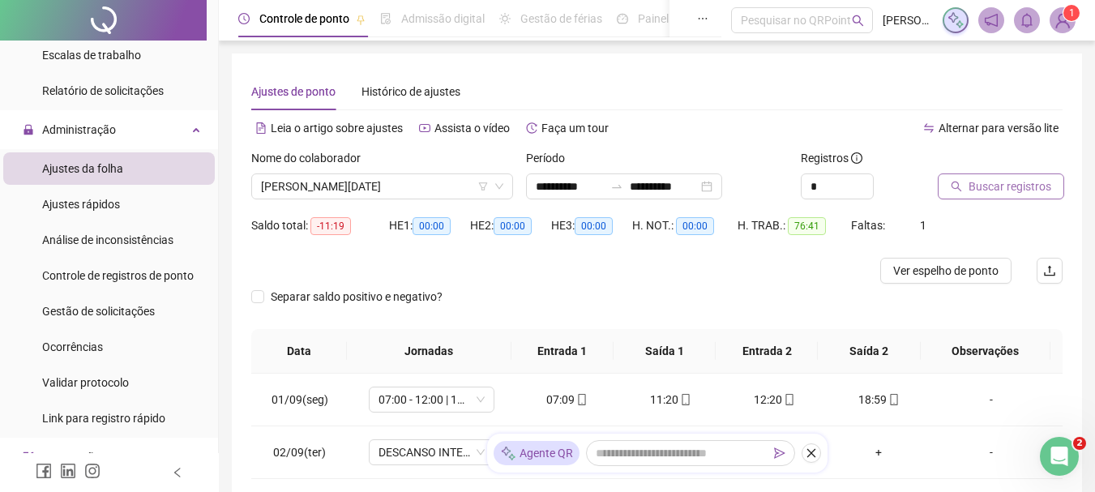
click at [1002, 189] on span "Buscar registros" at bounding box center [1009, 186] width 83 height 18
click at [378, 198] on span "[PERSON_NAME][DATE]" at bounding box center [382, 186] width 242 height 24
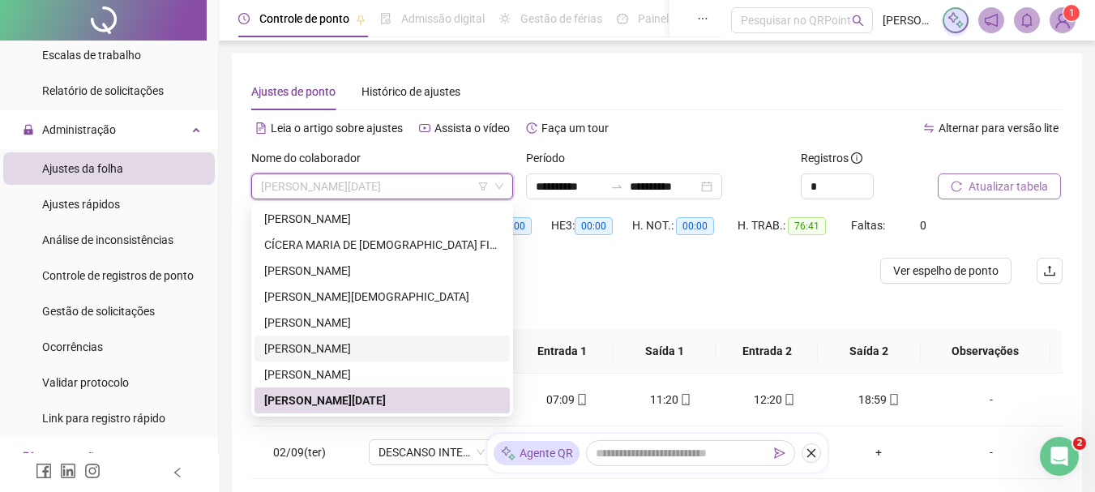
click at [374, 352] on div "[PERSON_NAME]" at bounding box center [382, 348] width 236 height 18
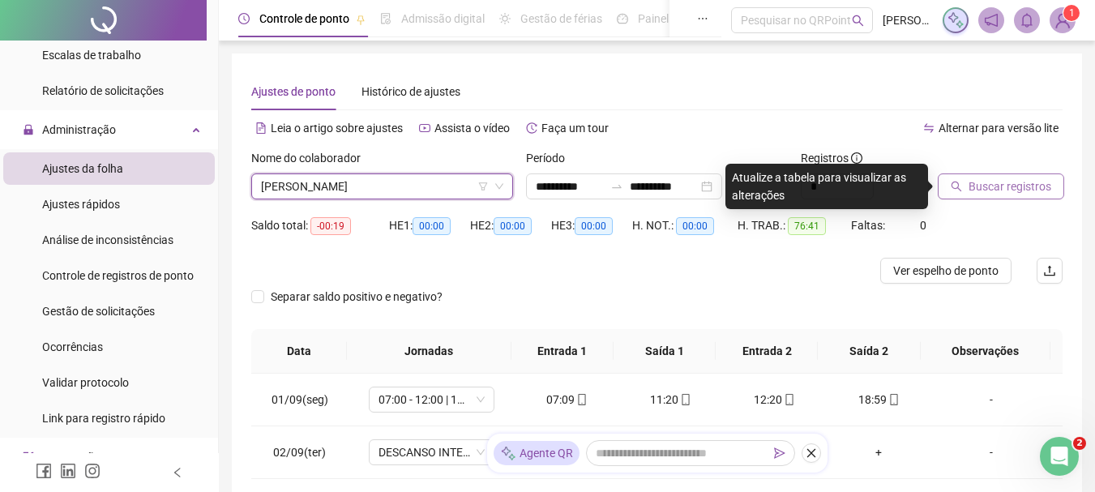
click at [983, 192] on span "Buscar registros" at bounding box center [1009, 186] width 83 height 18
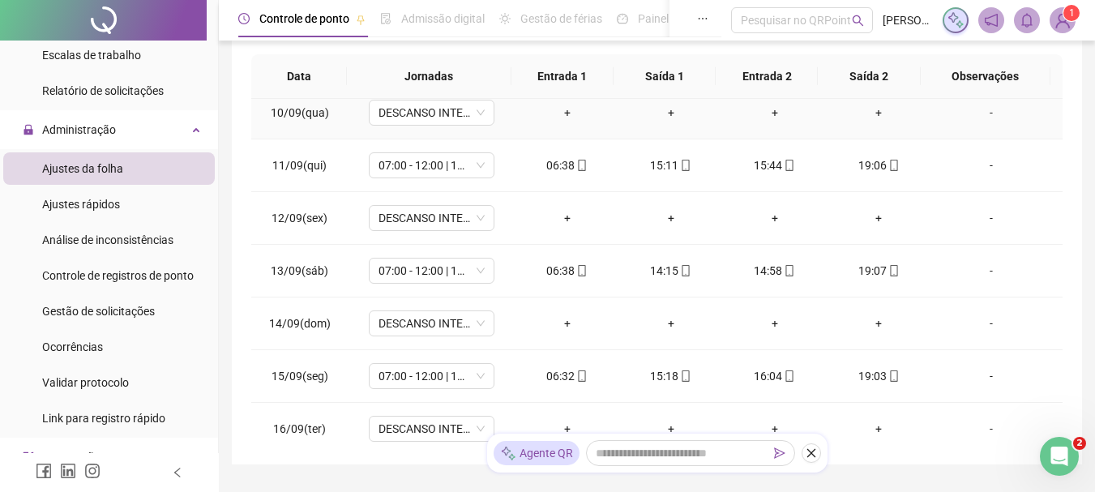
scroll to position [497, 0]
